Goal: Task Accomplishment & Management: Manage account settings

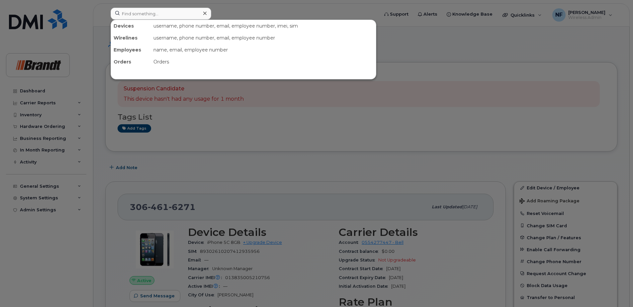
scroll to position [166, 0]
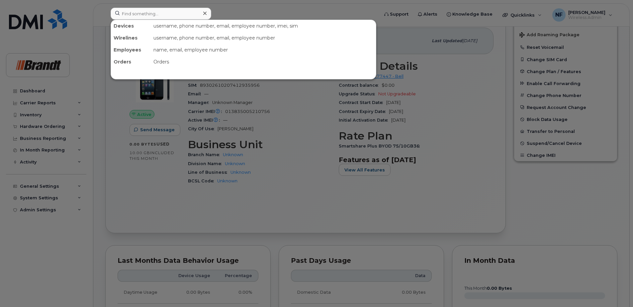
click at [192, 15] on input at bounding box center [161, 14] width 101 height 12
type input "[PERSON_NAME]"
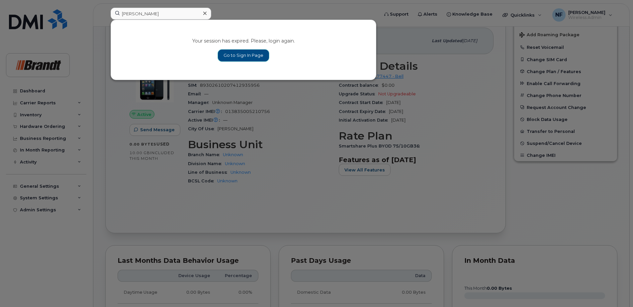
click at [251, 56] on link "Go to Sign In Page" at bounding box center [243, 55] width 51 height 12
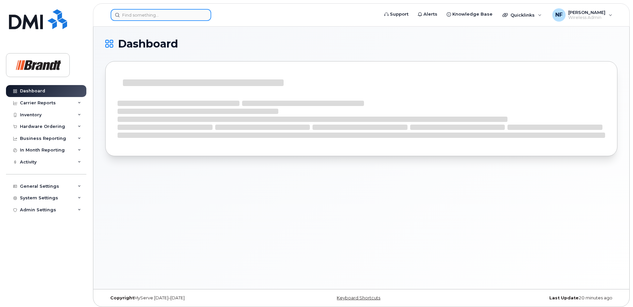
click at [195, 11] on input at bounding box center [161, 15] width 101 height 12
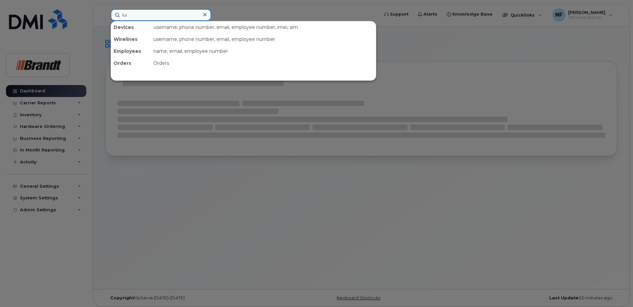
type input "[PERSON_NAME]"
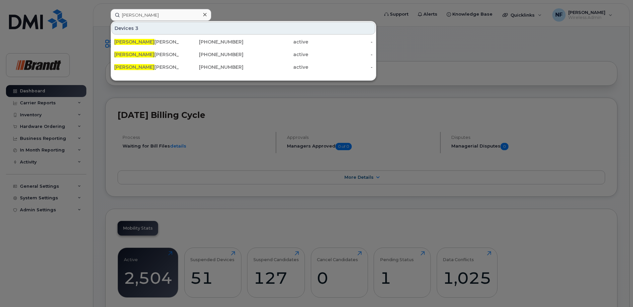
drag, startPoint x: 205, startPoint y: 15, endPoint x: 199, endPoint y: 16, distance: 5.7
click at [205, 15] on icon at bounding box center [204, 14] width 3 height 3
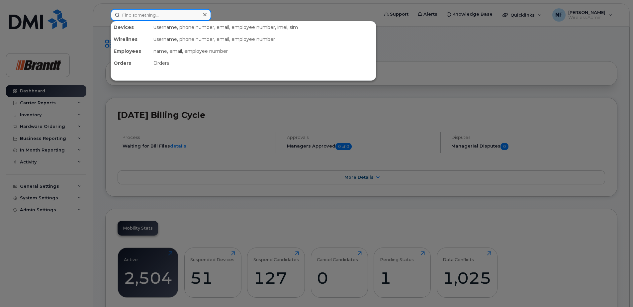
click at [175, 17] on input at bounding box center [161, 15] width 101 height 12
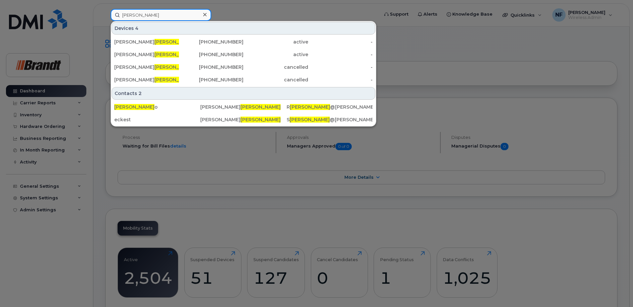
type input "ecker"
click at [146, 13] on input "ecker" at bounding box center [161, 15] width 101 height 12
click at [142, 44] on div "Rob Ecker" at bounding box center [146, 42] width 65 height 7
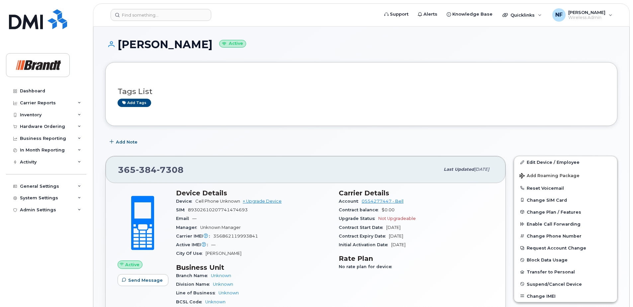
click at [169, 170] on span "7308" at bounding box center [170, 170] width 27 height 10
copy span "365 384 7308"
click at [149, 10] on input at bounding box center [161, 15] width 101 height 12
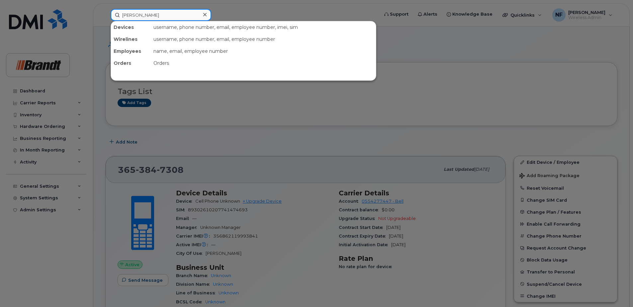
type input "luis"
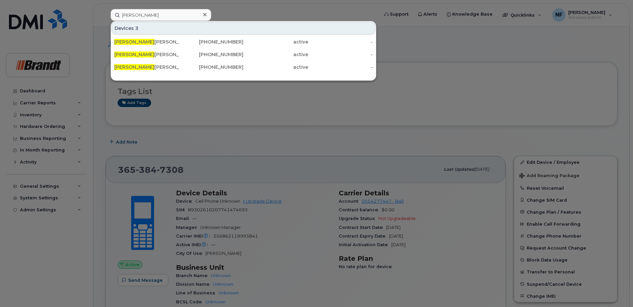
drag, startPoint x: 156, startPoint y: 50, endPoint x: 304, endPoint y: 39, distance: 148.2
click at [156, 50] on div "Luis Merchan" at bounding box center [146, 54] width 65 height 12
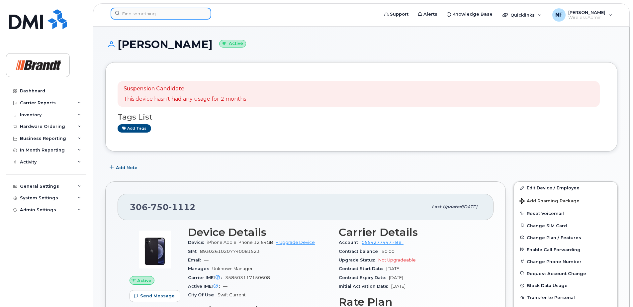
click at [168, 18] on input at bounding box center [161, 14] width 101 height 12
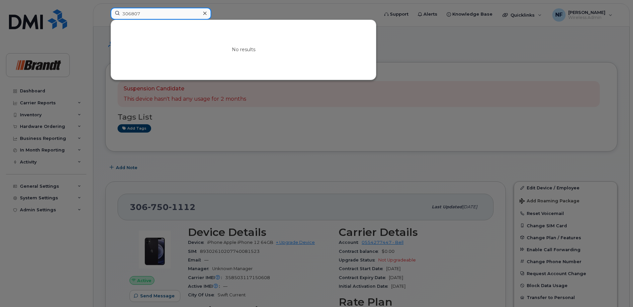
scroll to position [33, 0]
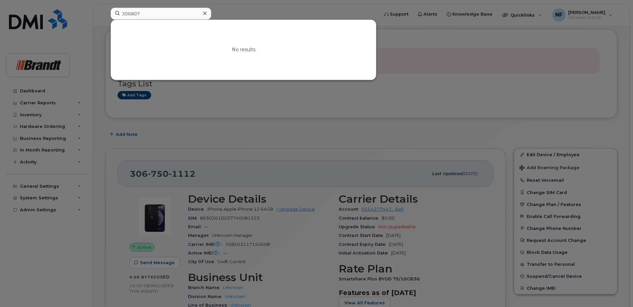
click at [204, 147] on div at bounding box center [316, 153] width 633 height 307
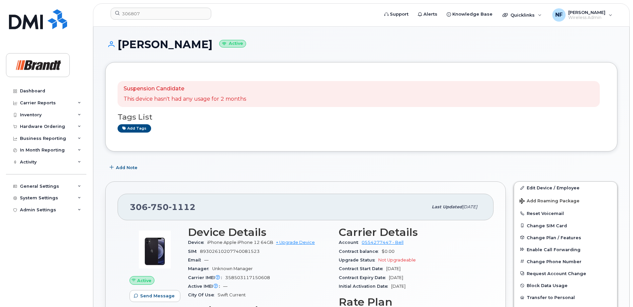
scroll to position [66, 0]
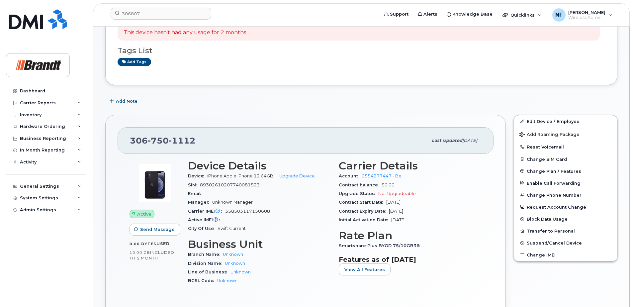
click at [241, 212] on span "358503117150608" at bounding box center [247, 211] width 45 height 5
copy span "358503117150608"
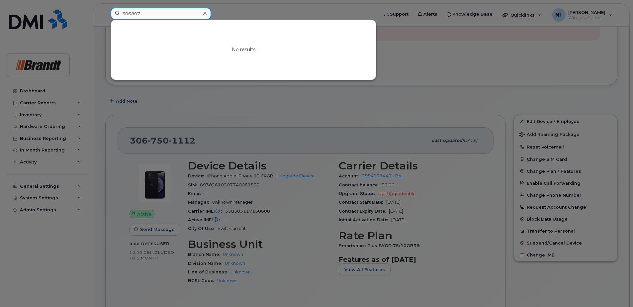
click at [170, 14] on input "306807" at bounding box center [161, 14] width 101 height 12
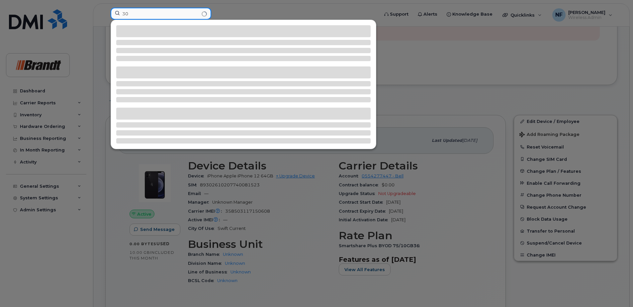
type input "3"
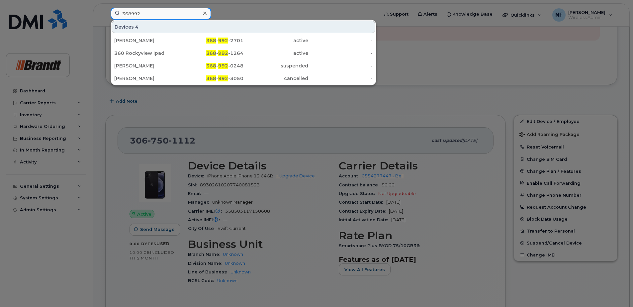
type input "368992"
drag, startPoint x: 176, startPoint y: 68, endPoint x: 188, endPoint y: 70, distance: 12.2
click at [176, 68] on div "John Farnel" at bounding box center [146, 65] width 65 height 7
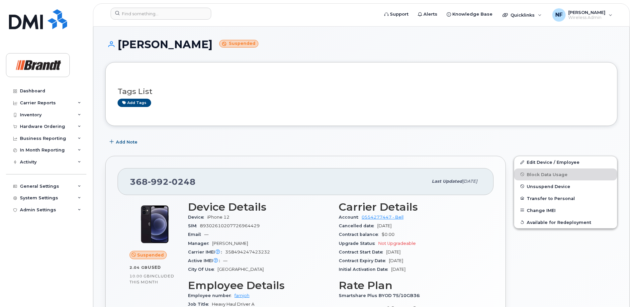
click at [550, 185] on span "Unsuspend Device" at bounding box center [549, 186] width 44 height 5
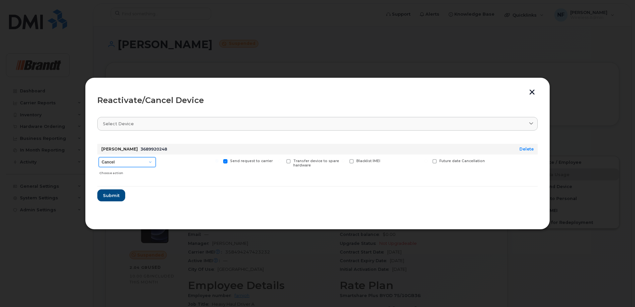
drag, startPoint x: 131, startPoint y: 158, endPoint x: 132, endPoint y: 165, distance: 7.5
click at [131, 158] on select "Cancel Suspend - Extend Suspension Reactivate" at bounding box center [127, 162] width 57 height 10
select select "[object Object]"
click at [99, 157] on select "Cancel Suspend - Extend Suspension Reactivate" at bounding box center [127, 162] width 57 height 10
click at [414, 162] on span "New Username" at bounding box center [412, 161] width 28 height 4
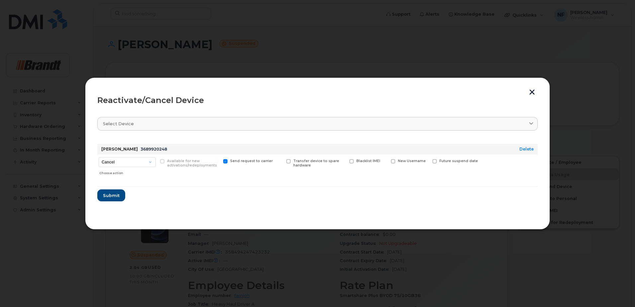
click at [386, 162] on input "New Username" at bounding box center [384, 160] width 3 height 3
checkbox input "true"
click at [402, 176] on input "text" at bounding box center [409, 171] width 37 height 12
type input "[PERSON_NAME]"
click at [114, 198] on span "Submit" at bounding box center [111, 197] width 17 height 6
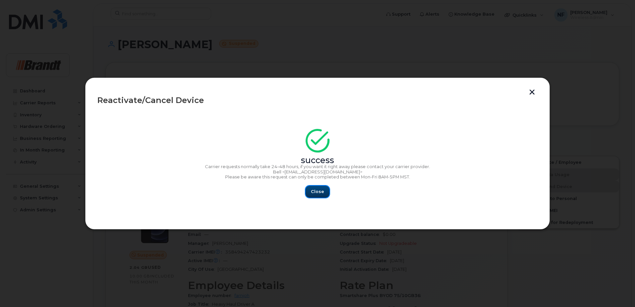
click at [327, 189] on button "Close" at bounding box center [318, 192] width 24 height 12
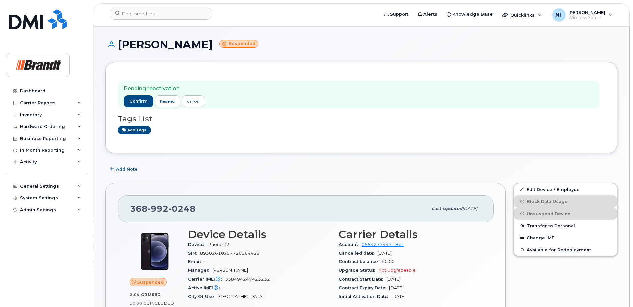
click at [276, 137] on div "Pending reactivation confirm resend cancel Tags List Add tags" at bounding box center [361, 107] width 487 height 66
click at [156, 11] on input at bounding box center [161, 14] width 101 height 12
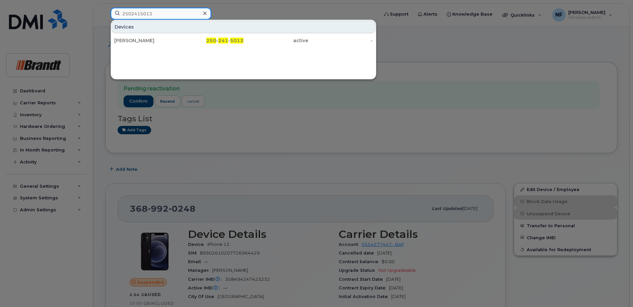
type input "2502415013"
click at [209, 145] on div at bounding box center [316, 153] width 633 height 307
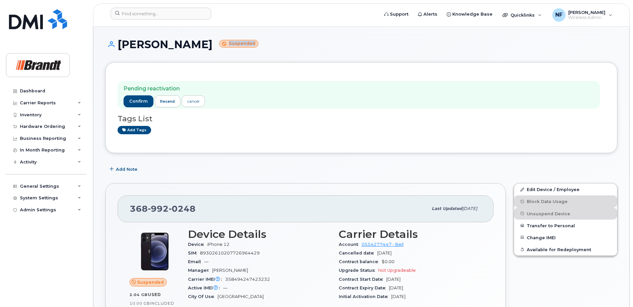
drag, startPoint x: 204, startPoint y: 44, endPoint x: 231, endPoint y: 47, distance: 28.1
click at [231, 47] on h1 "Kiel Jordan Suspended" at bounding box center [361, 45] width 512 height 12
drag, startPoint x: 231, startPoint y: 47, endPoint x: 221, endPoint y: 60, distance: 16.5
click at [221, 60] on div "Kiel Jordan Suspended" at bounding box center [361, 51] width 512 height 24
drag, startPoint x: 221, startPoint y: 43, endPoint x: 196, endPoint y: 43, distance: 24.6
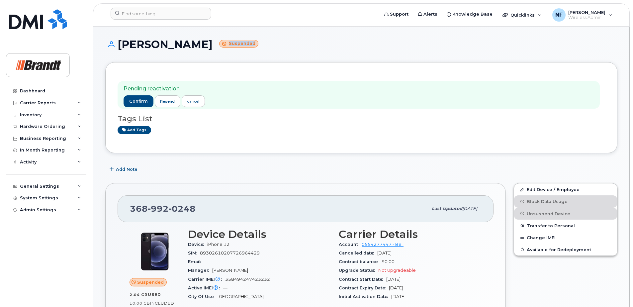
click at [219, 43] on small "Suspended" at bounding box center [238, 44] width 39 height 8
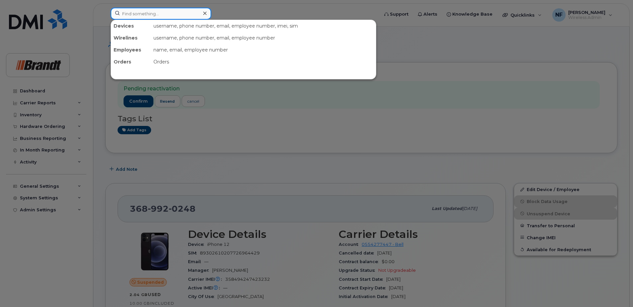
click at [159, 12] on input at bounding box center [161, 14] width 101 height 12
type input "0"
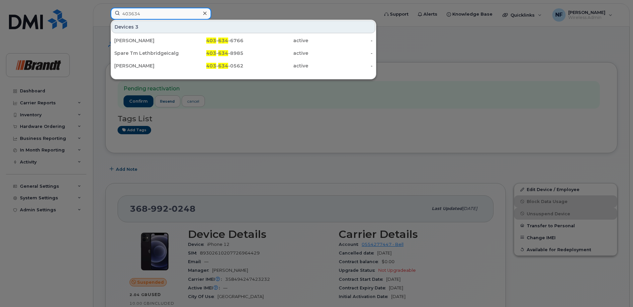
type input "403634"
click at [178, 40] on div "Jason Anderson" at bounding box center [146, 40] width 65 height 7
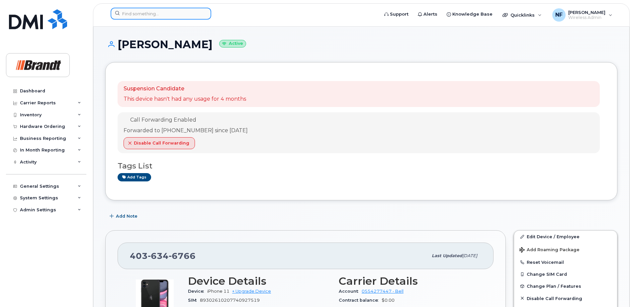
click at [167, 16] on input at bounding box center [161, 14] width 101 height 12
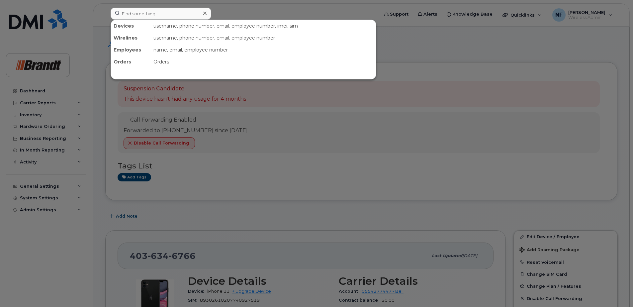
click at [254, 225] on div at bounding box center [316, 153] width 633 height 307
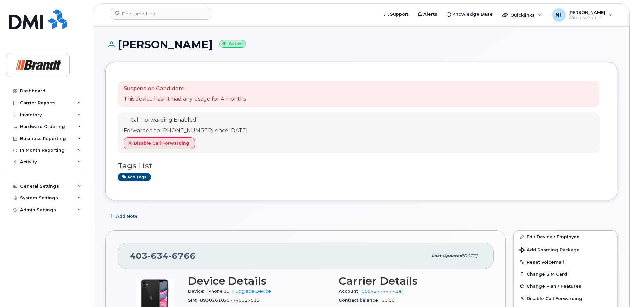
click at [180, 252] on span "6766" at bounding box center [182, 256] width 27 height 10
click at [184, 256] on span "6766" at bounding box center [182, 256] width 27 height 10
copy span "[PHONE_NUMBER]"
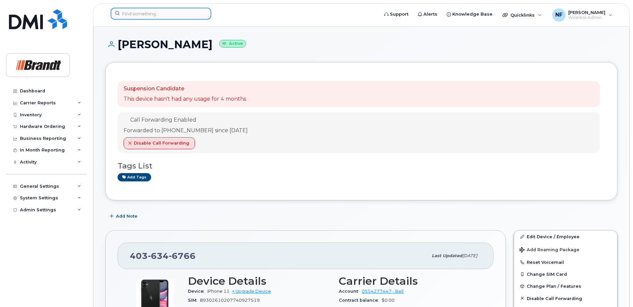
click at [161, 18] on input at bounding box center [161, 14] width 101 height 12
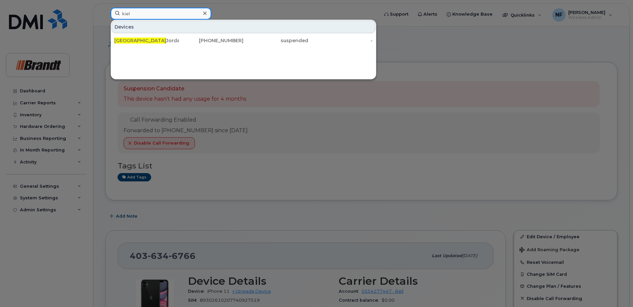
type input "kiel"
drag, startPoint x: 172, startPoint y: 44, endPoint x: 196, endPoint y: 40, distance: 24.0
click at [172, 44] on div "[PERSON_NAME]" at bounding box center [146, 41] width 65 height 12
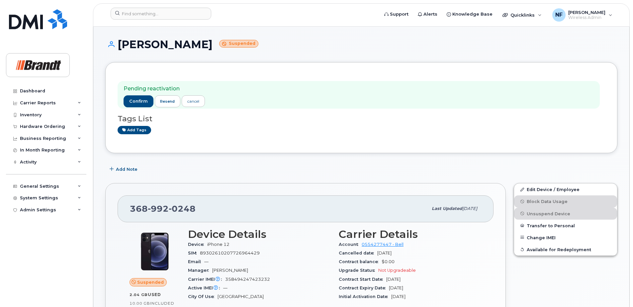
click at [179, 209] on span "0248" at bounding box center [182, 209] width 27 height 10
copy span "368 992 0248"
click at [159, 13] on input at bounding box center [161, 14] width 101 height 12
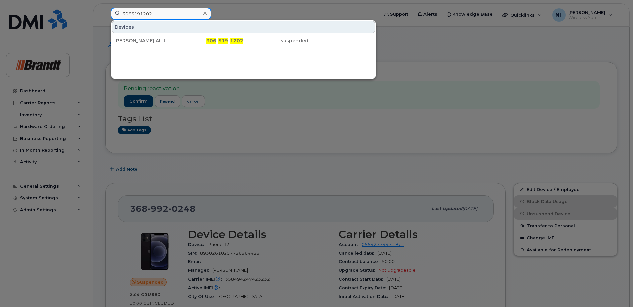
type input "3065191202"
click at [168, 41] on div "[PERSON_NAME] At It" at bounding box center [146, 40] width 65 height 7
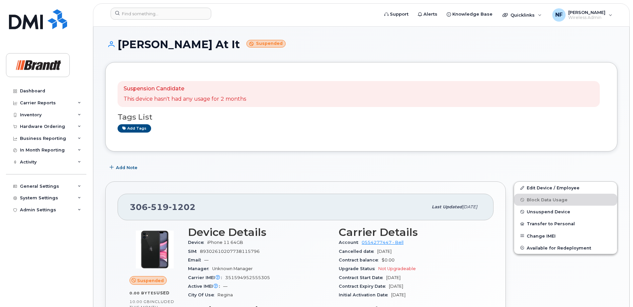
click at [549, 213] on span "Unsuspend Device" at bounding box center [549, 211] width 44 height 5
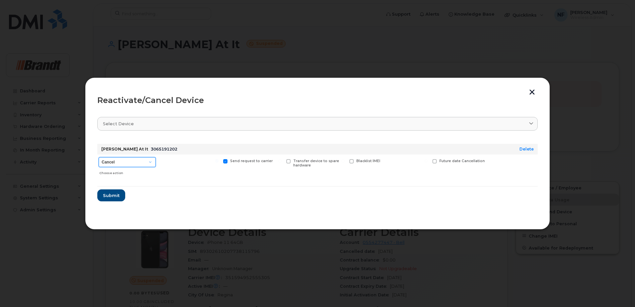
drag, startPoint x: 147, startPoint y: 163, endPoint x: 146, endPoint y: 167, distance: 4.1
click at [147, 163] on select "Cancel Suspend - Extend Suspension Reactivate" at bounding box center [127, 162] width 57 height 10
select select "[object Object]"
click at [99, 157] on select "Cancel Suspend - Extend Suspension Reactivate" at bounding box center [127, 162] width 57 height 10
click at [110, 194] on span "Submit" at bounding box center [111, 195] width 17 height 6
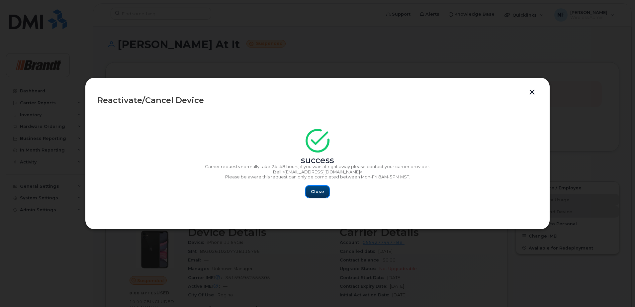
click at [319, 193] on span "Close" at bounding box center [317, 191] width 13 height 6
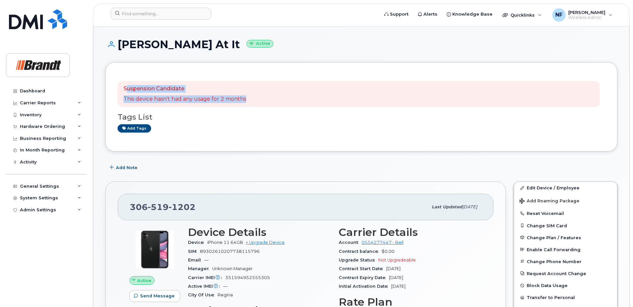
drag, startPoint x: 248, startPoint y: 98, endPoint x: 127, endPoint y: 87, distance: 122.1
click at [127, 87] on div "Suspension Candidate This device hasn't had any usage for 2 months" at bounding box center [359, 94] width 482 height 26
drag, startPoint x: 127, startPoint y: 87, endPoint x: 207, endPoint y: 125, distance: 89.1
click at [207, 125] on div "Add tags" at bounding box center [359, 128] width 482 height 8
drag, startPoint x: 249, startPoint y: 98, endPoint x: 115, endPoint y: 86, distance: 134.3
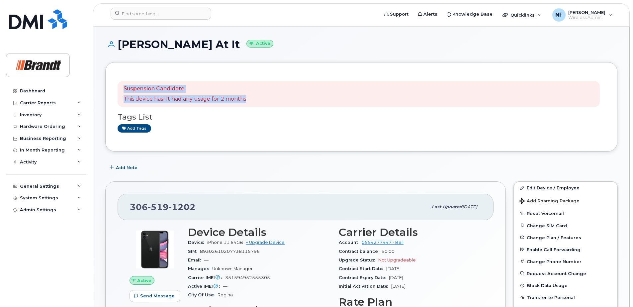
click at [115, 86] on div "Suspension Candidate This device hasn't had any usage for 2 months Tags List Ad…" at bounding box center [361, 106] width 512 height 89
drag, startPoint x: 115, startPoint y: 86, endPoint x: 218, endPoint y: 126, distance: 110.1
click at [218, 126] on div "Add tags" at bounding box center [359, 128] width 482 height 8
click at [188, 206] on span "1202" at bounding box center [182, 207] width 27 height 10
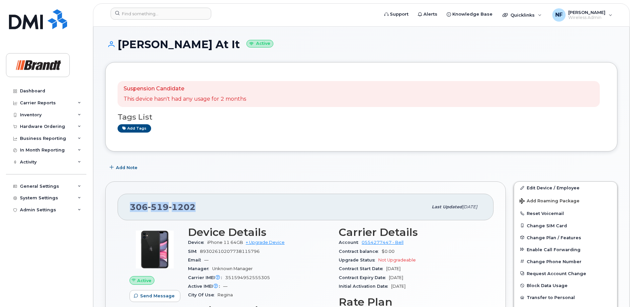
click at [188, 206] on span "1202" at bounding box center [182, 207] width 27 height 10
copy span "306 519 1202"
click at [160, 15] on input at bounding box center [161, 14] width 101 height 12
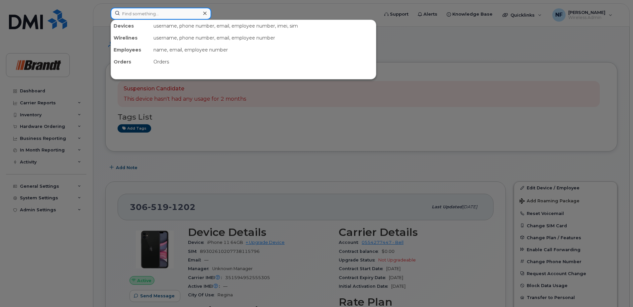
click at [146, 11] on input at bounding box center [161, 14] width 101 height 12
paste input "353202257086327"
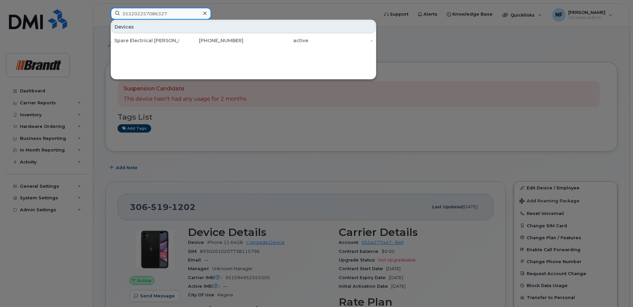
type input "353202257086327"
click at [183, 42] on div "306-526-9802" at bounding box center [211, 40] width 65 height 7
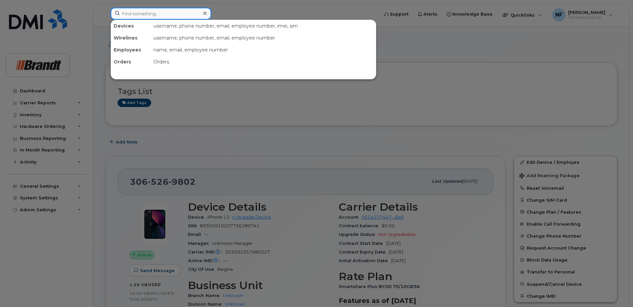
click at [167, 15] on input at bounding box center [161, 14] width 101 height 12
paste input "5062300028"
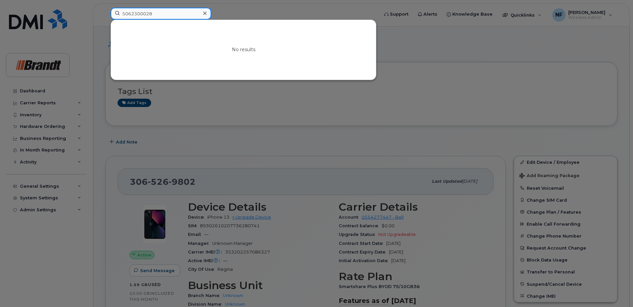
type input "5062300028"
click at [209, 12] on div at bounding box center [205, 14] width 10 height 10
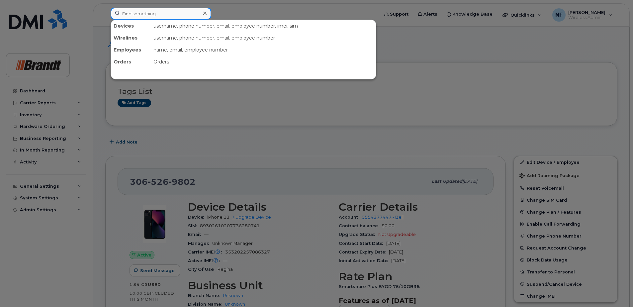
click at [207, 12] on div at bounding box center [161, 14] width 101 height 12
paste input "356863116405961"
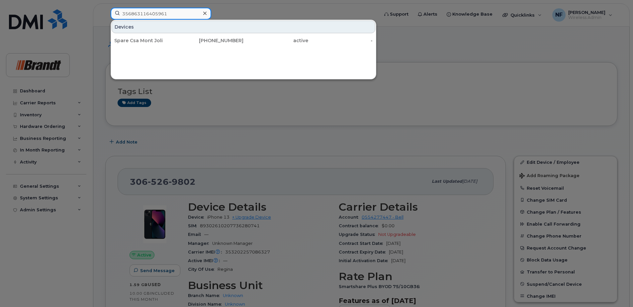
type input "356863116405961"
click at [232, 41] on div "581-624-9538" at bounding box center [211, 40] width 65 height 7
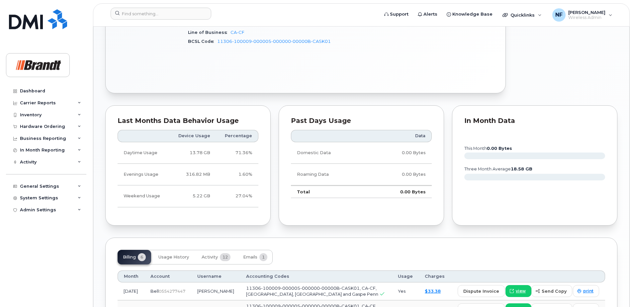
scroll to position [465, 0]
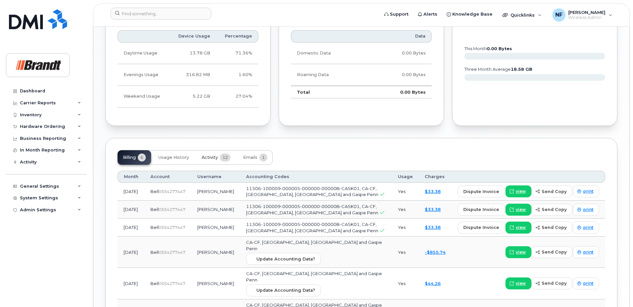
click at [217, 160] on span "Activity" at bounding box center [210, 157] width 16 height 5
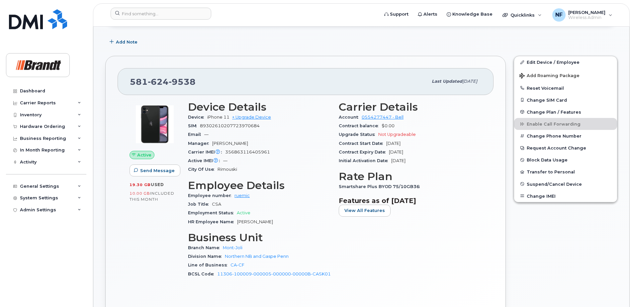
scroll to position [0, 0]
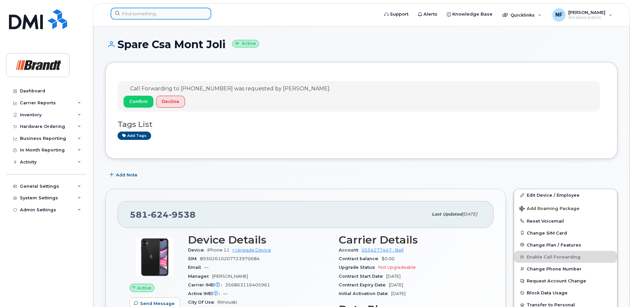
click at [158, 14] on input at bounding box center [161, 14] width 101 height 12
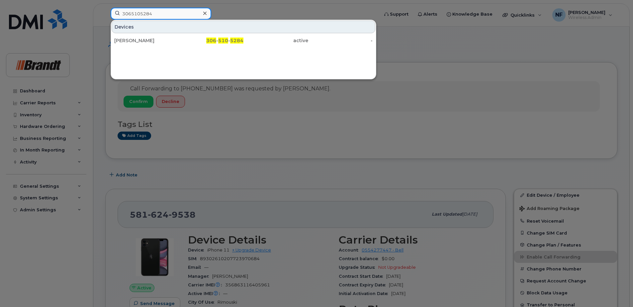
type input "3065105284"
click at [207, 14] on div at bounding box center [205, 14] width 10 height 10
